Goal: Find specific page/section: Find specific page/section

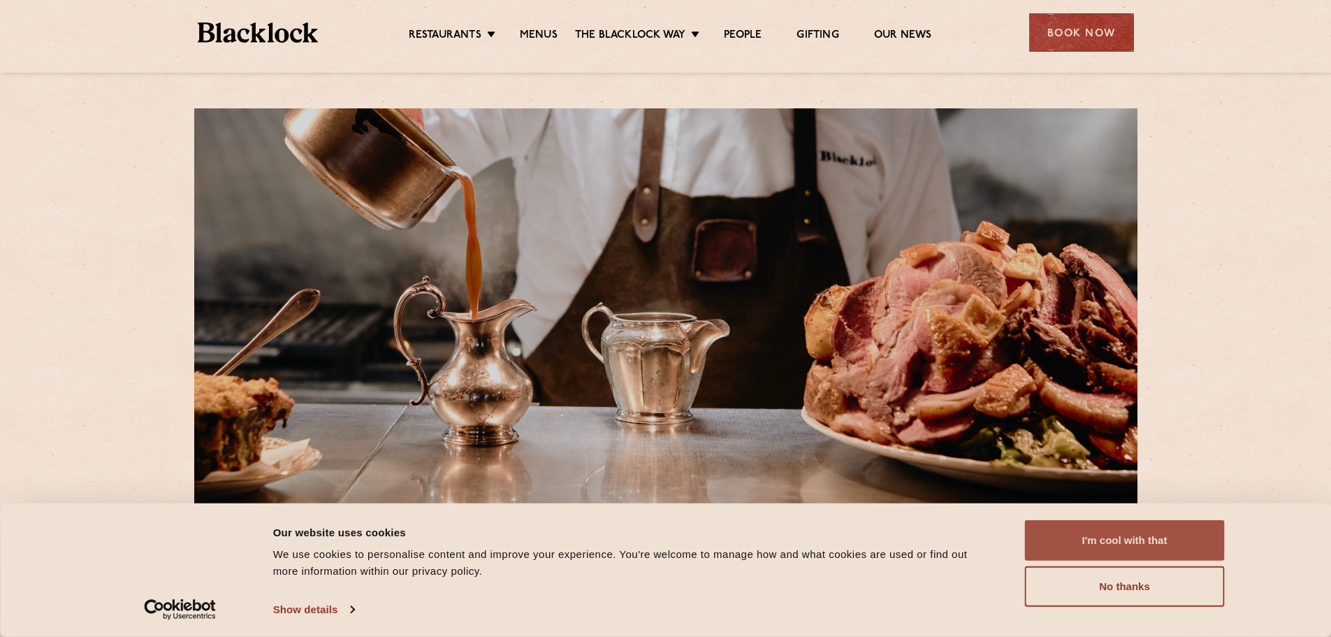
click at [1126, 549] on button "I'm cool with that" at bounding box center [1125, 540] width 200 height 41
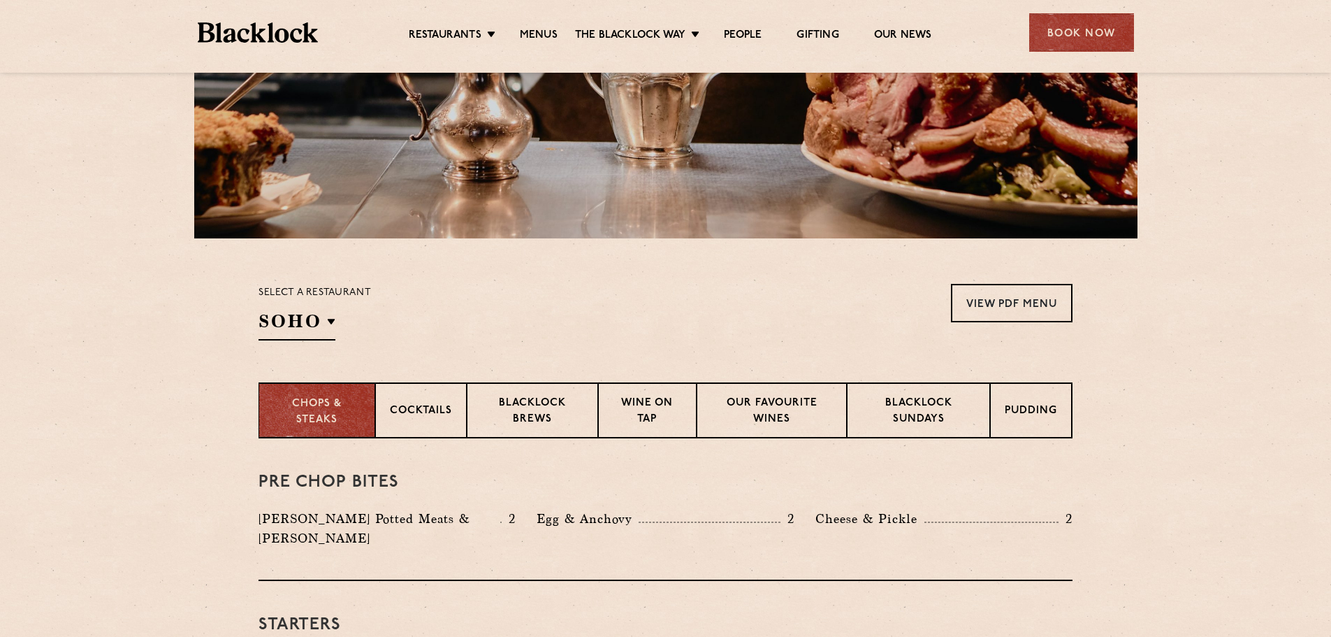
scroll to position [280, 0]
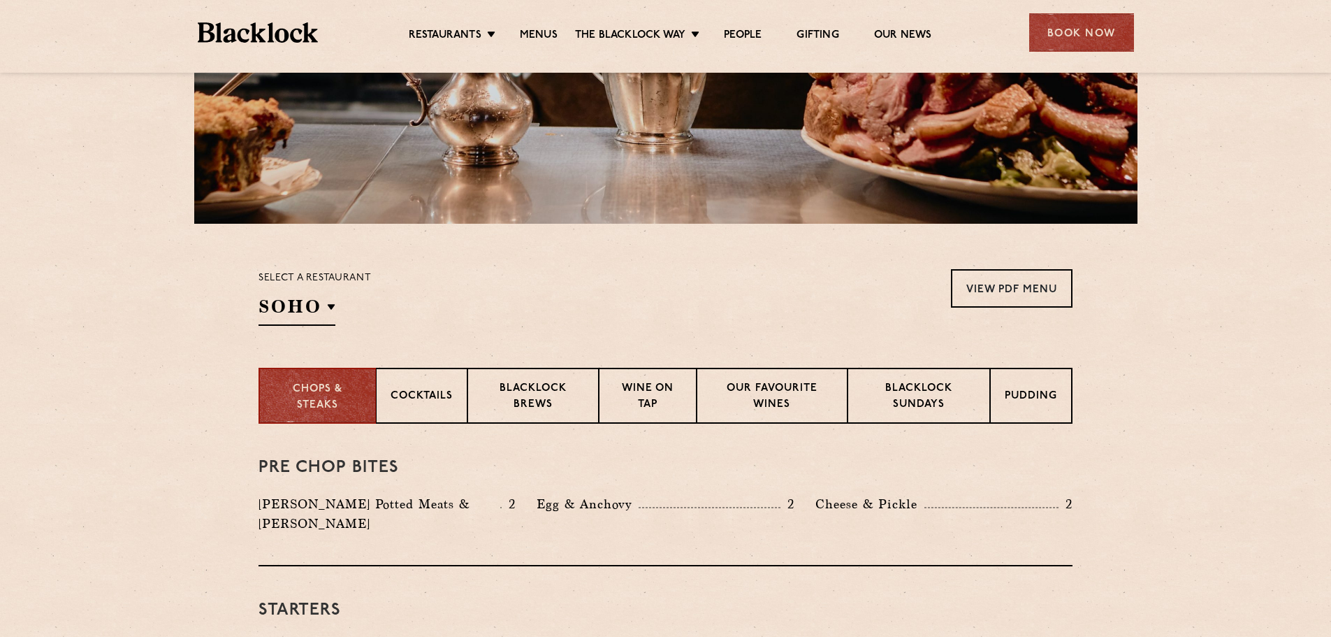
click at [607, 305] on div "Select a restaurant SOHO Soho Birmingham City Shoreditch Covent Garden Canary W…" at bounding box center [666, 297] width 814 height 57
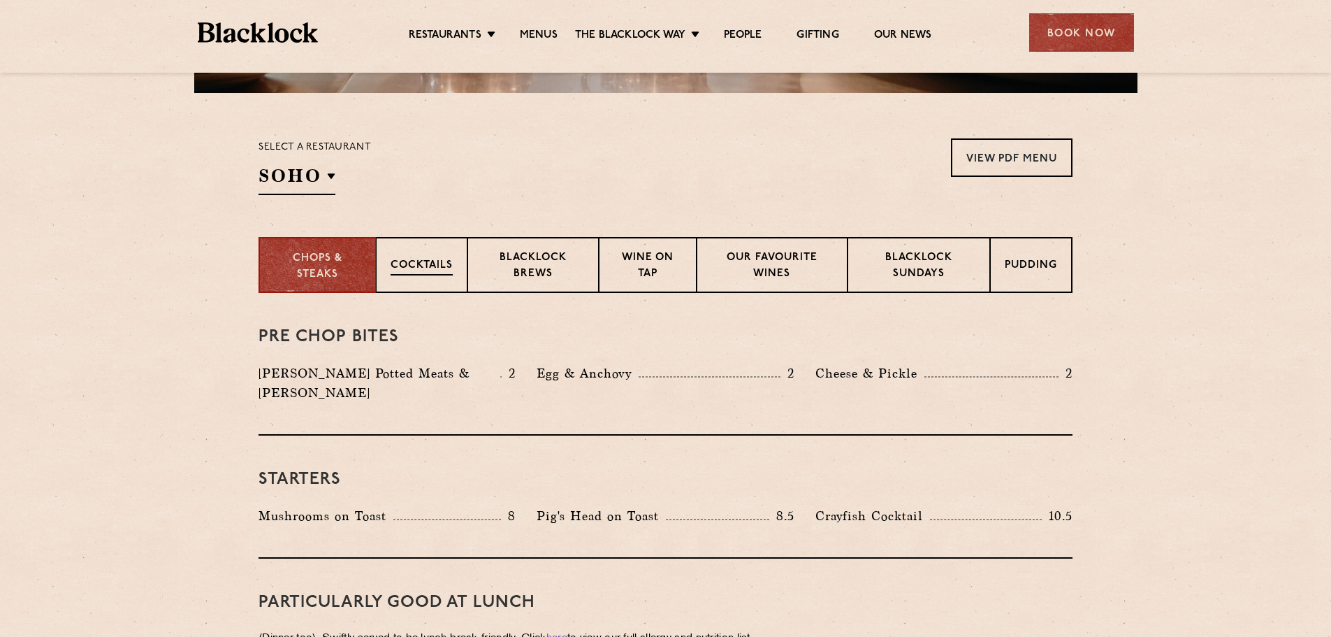
scroll to position [419, 0]
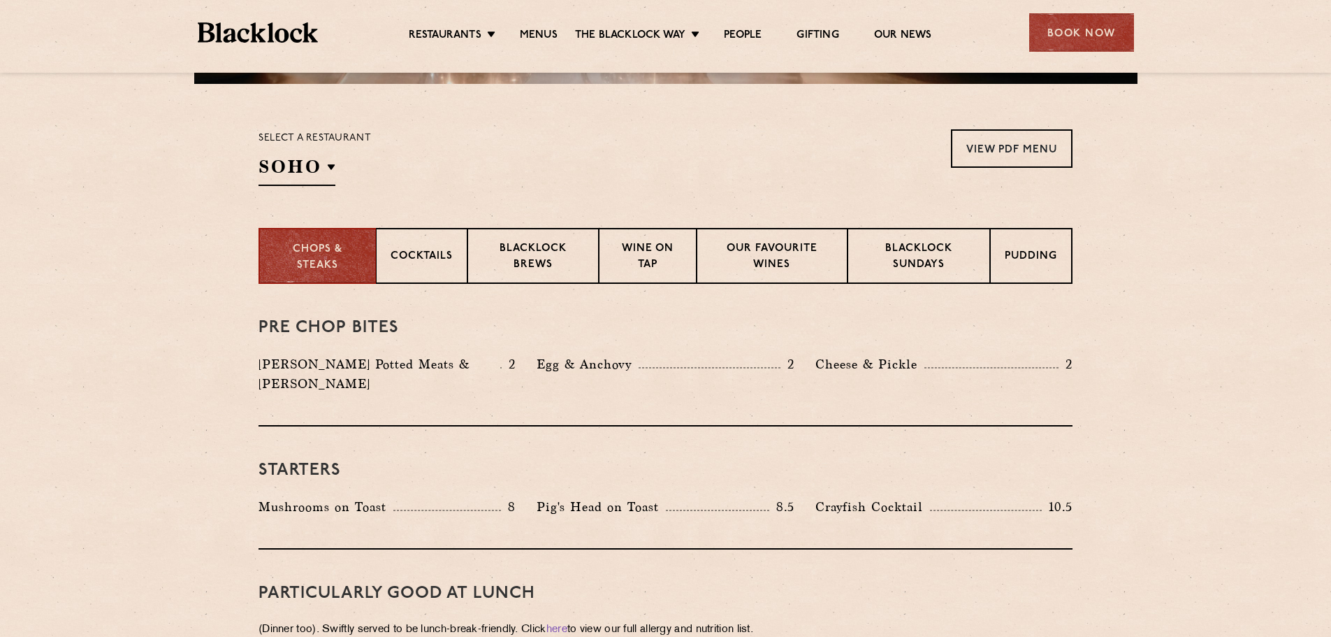
click at [338, 166] on div "Select a restaurant SOHO Soho Birmingham City Shoreditch Covent Garden Canary W…" at bounding box center [315, 157] width 113 height 57
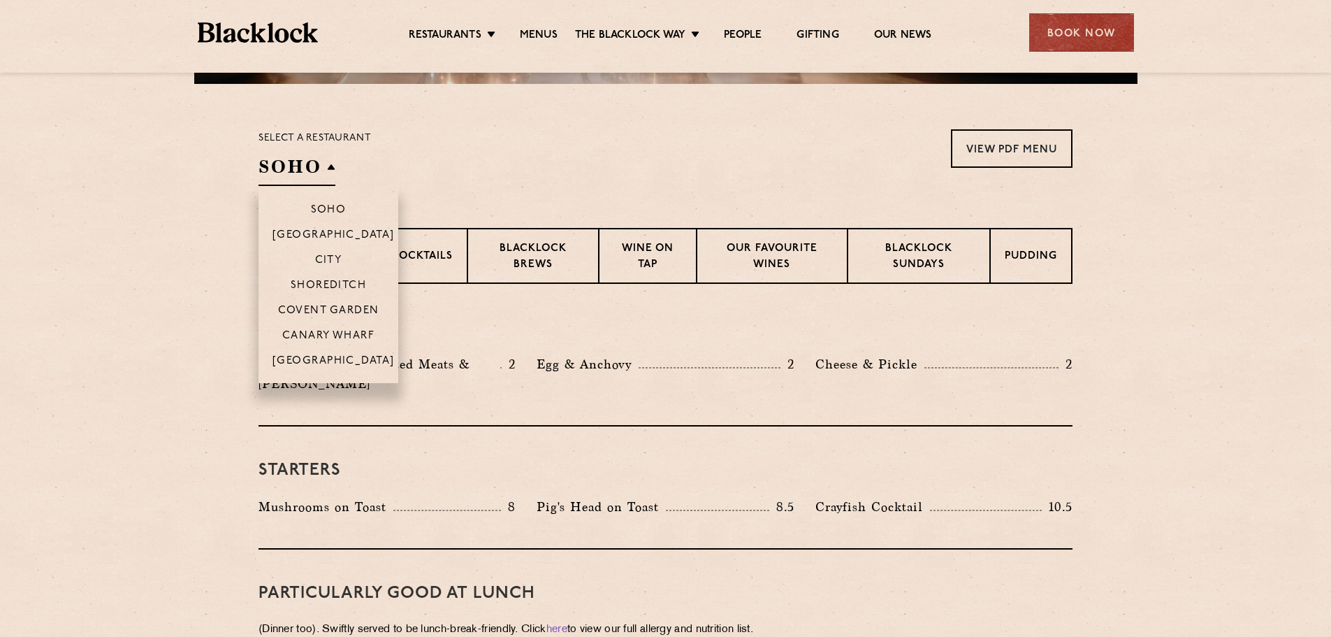
click at [334, 170] on h2 "SOHO" at bounding box center [297, 169] width 77 height 31
click at [327, 286] on p "Shoreditch" at bounding box center [329, 287] width 76 height 14
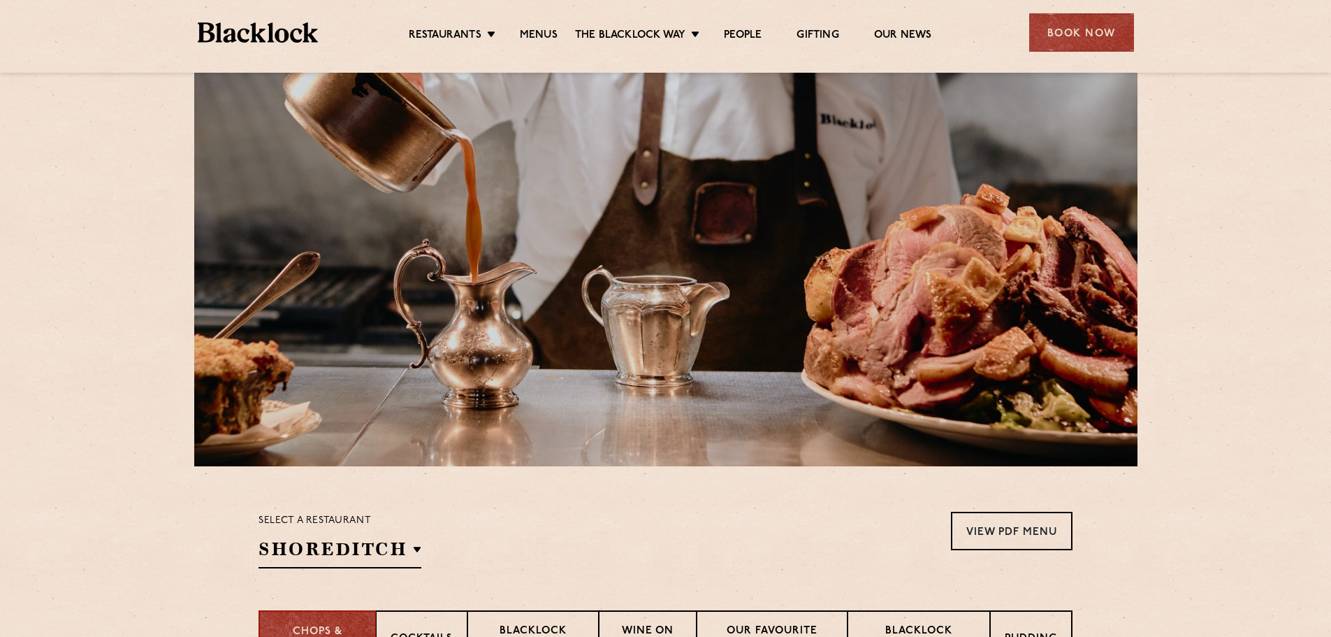
scroll to position [70, 0]
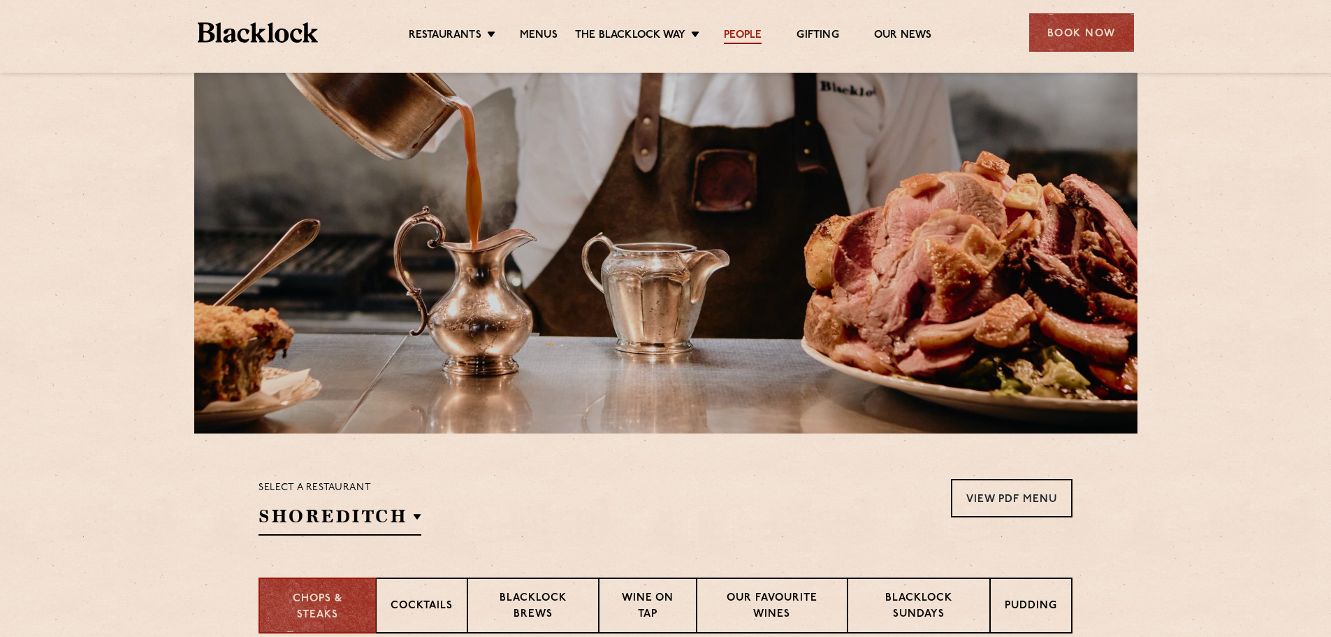
click at [732, 32] on link "People" at bounding box center [743, 36] width 38 height 15
